Goal: Find specific page/section: Find specific page/section

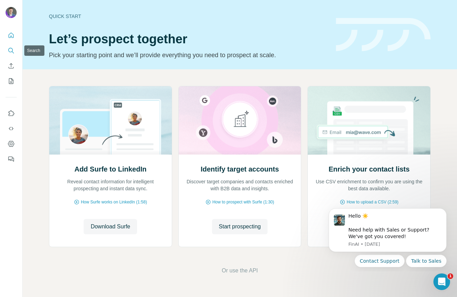
click at [11, 49] on icon "Search" at bounding box center [11, 50] width 7 height 7
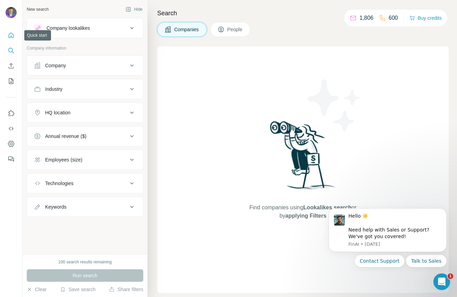
click at [8, 34] on icon "Quick start" at bounding box center [11, 35] width 7 height 7
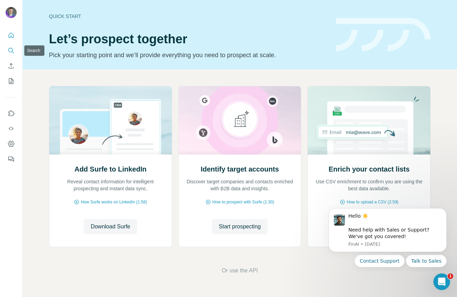
click at [10, 52] on icon "Search" at bounding box center [10, 50] width 5 height 5
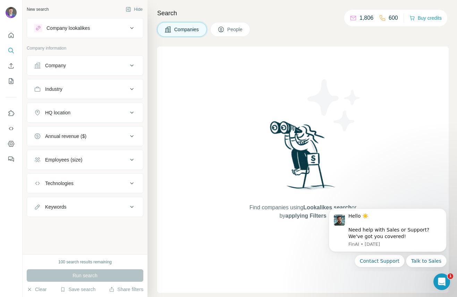
click at [234, 24] on button "People" at bounding box center [230, 29] width 40 height 15
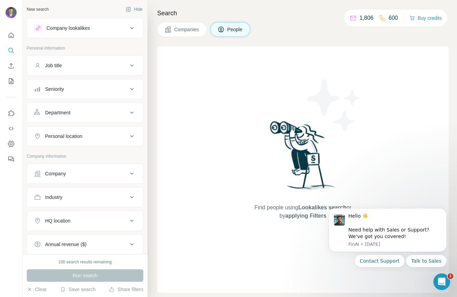
scroll to position [140, 0]
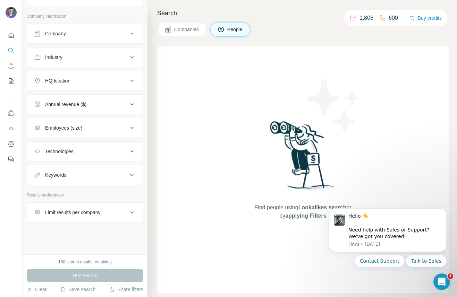
click at [350, 19] on icon at bounding box center [353, 18] width 7 height 7
